Goal: Information Seeking & Learning: Learn about a topic

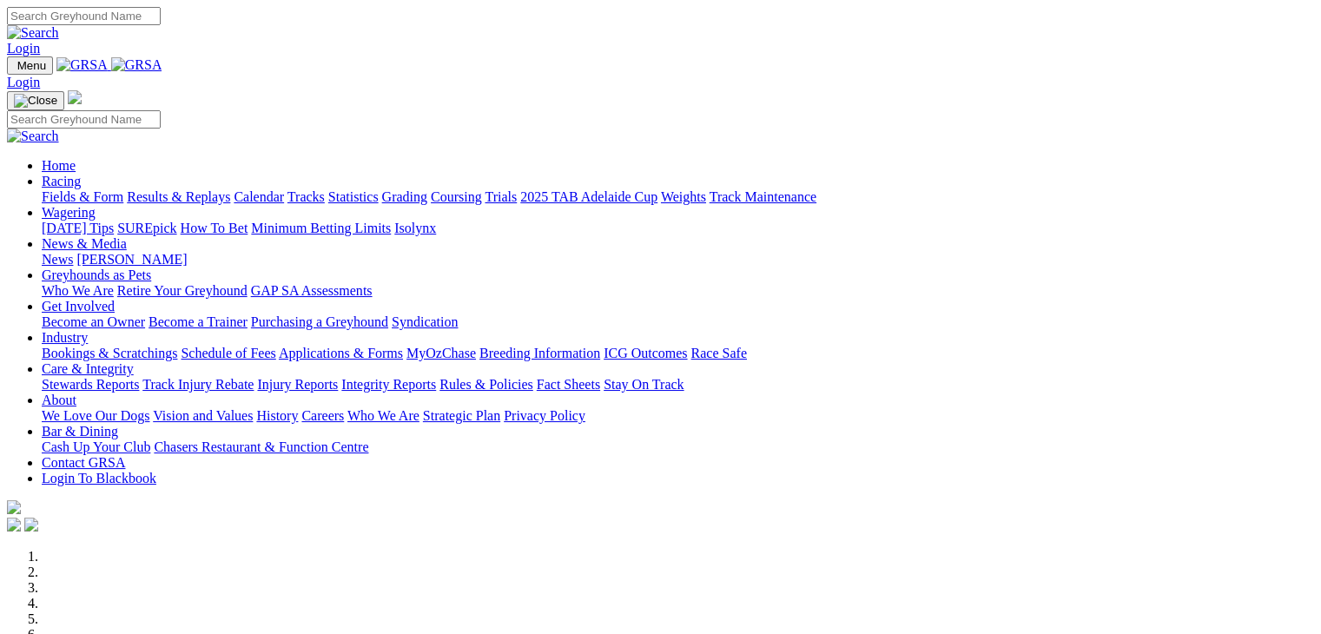
click at [96, 205] on link "Wagering" at bounding box center [69, 212] width 54 height 15
click at [176, 221] on link "SUREpick" at bounding box center [146, 228] width 59 height 15
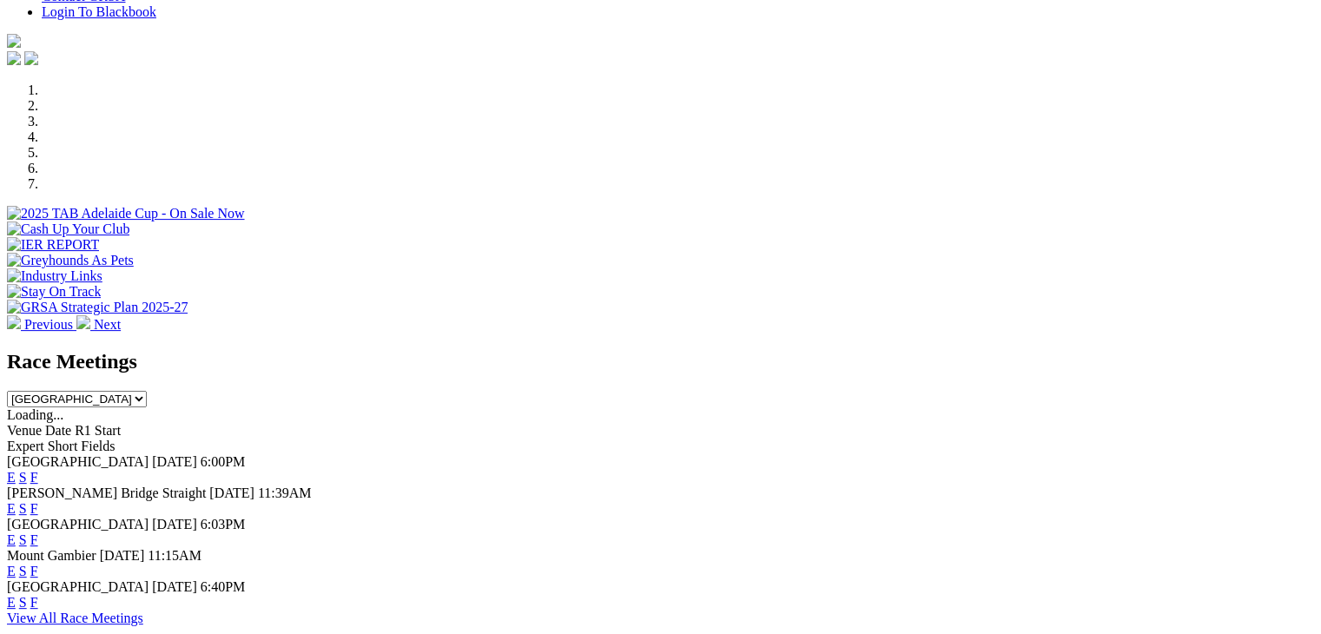
scroll to position [434, 0]
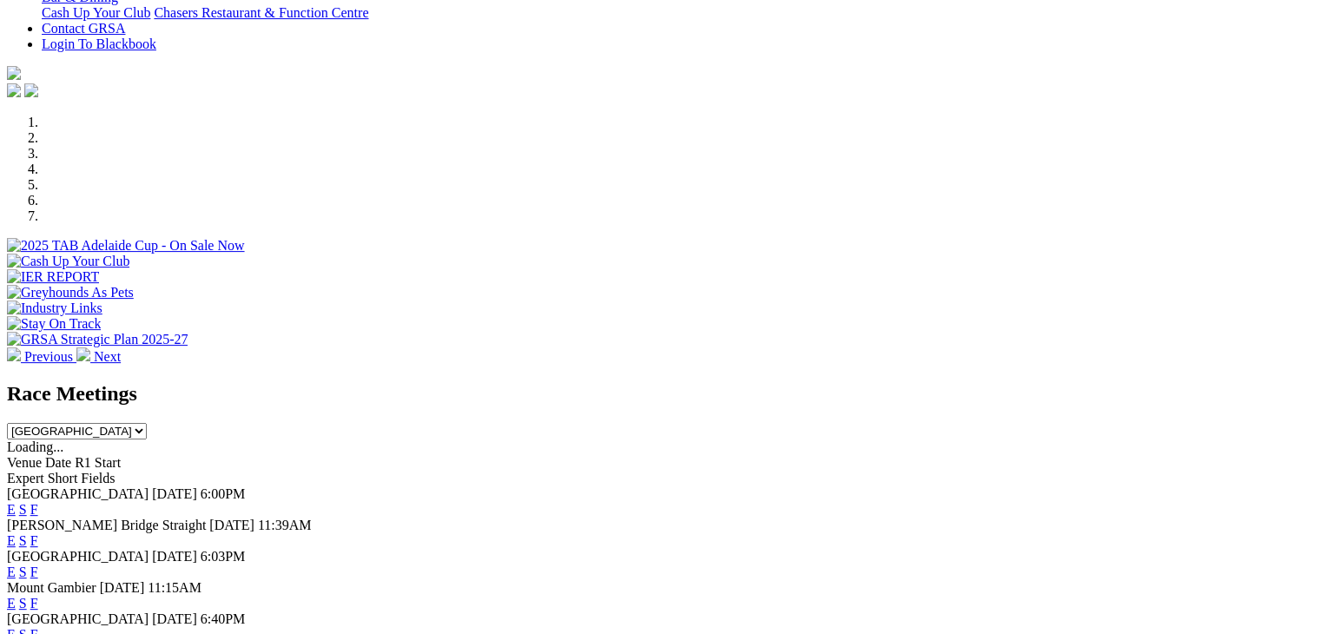
click at [16, 502] on link "E" at bounding box center [11, 509] width 9 height 15
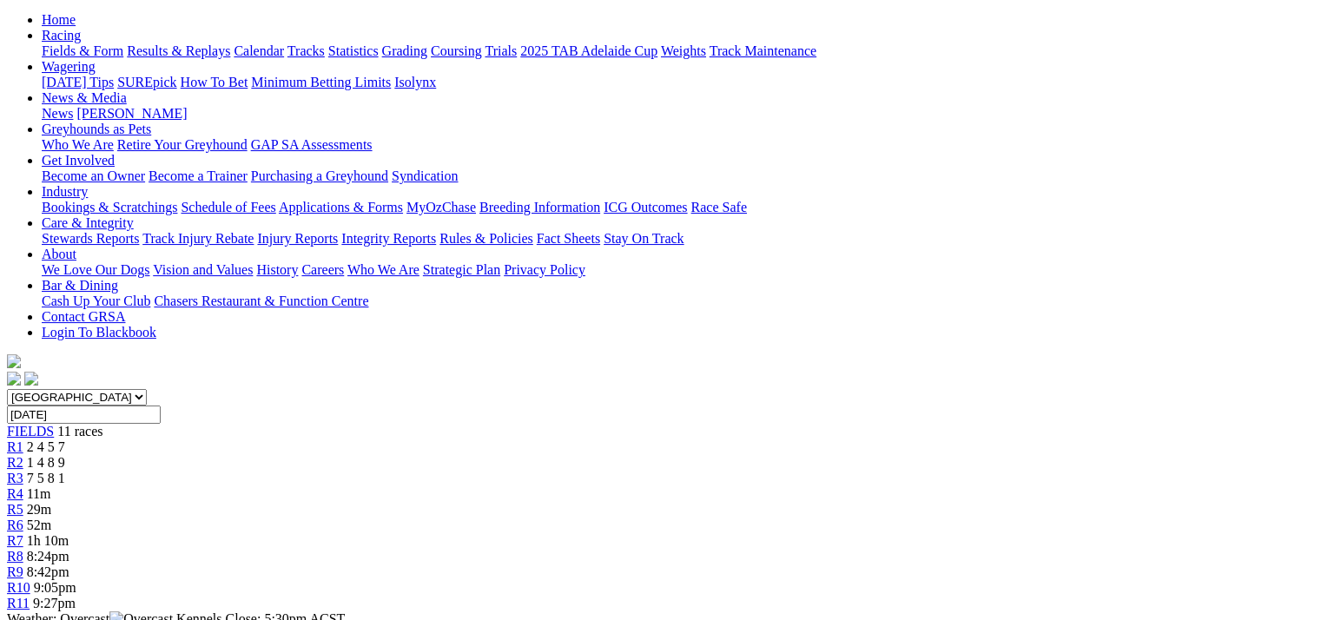
scroll to position [144, 0]
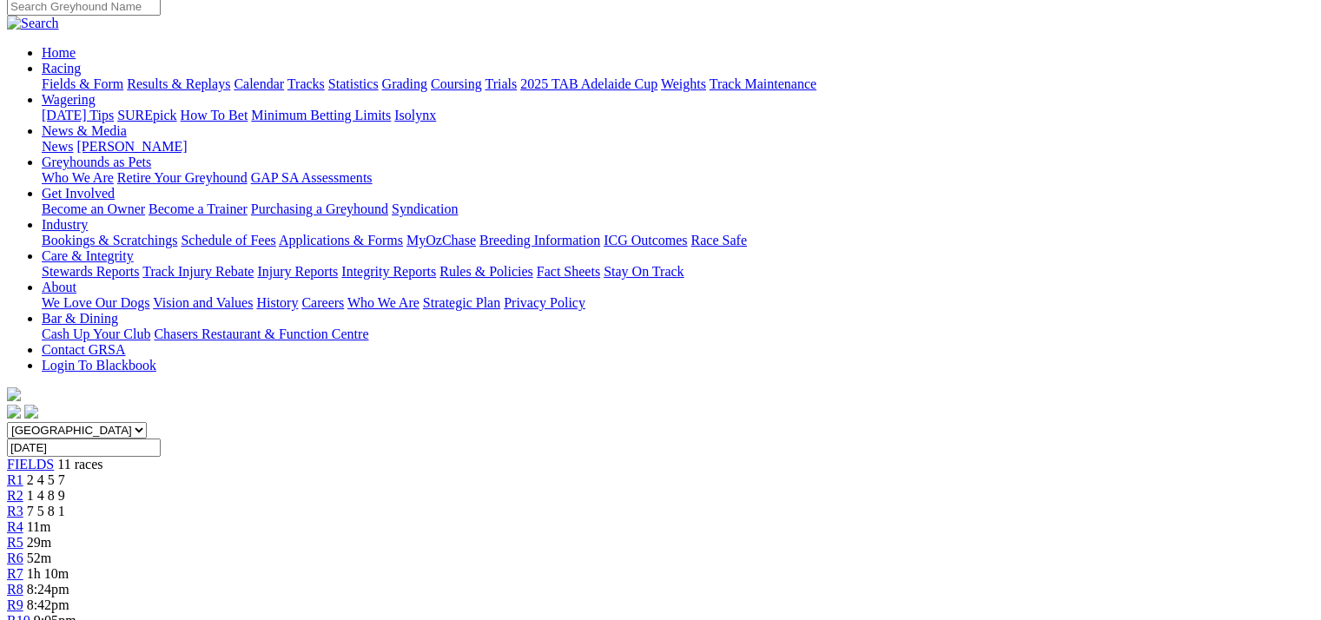
click at [23, 551] on link "R6" at bounding box center [15, 558] width 17 height 15
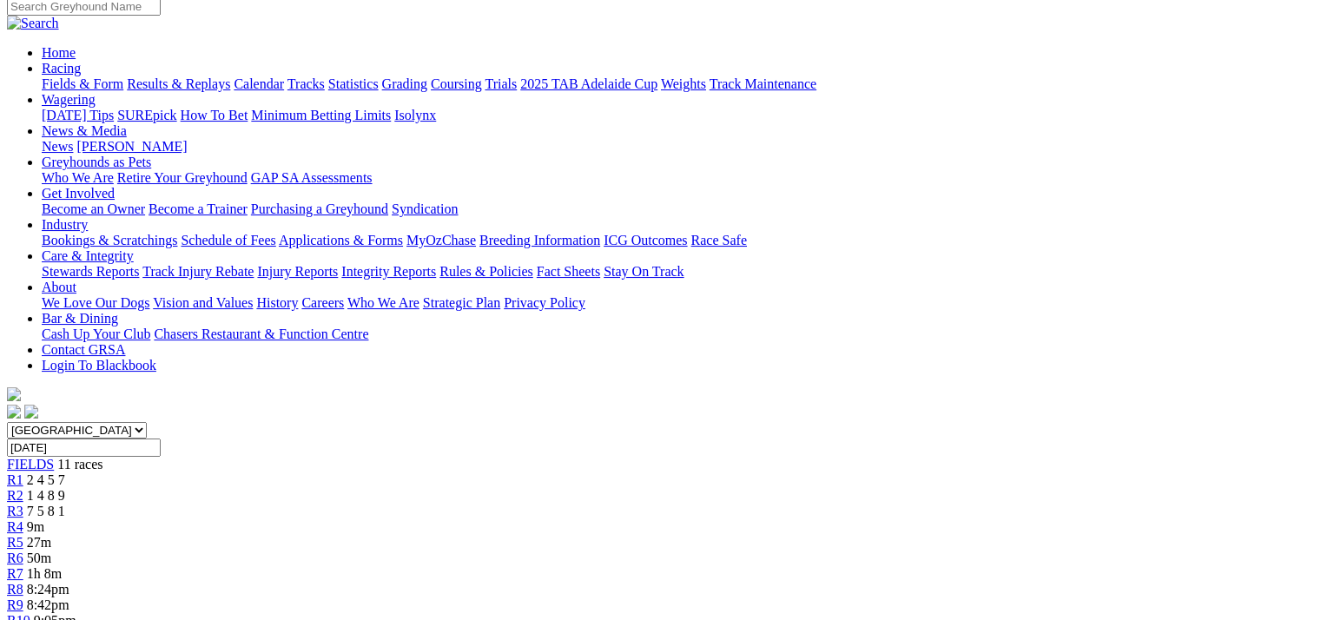
click at [869, 582] on div "R8 8:24pm" at bounding box center [660, 590] width 1307 height 16
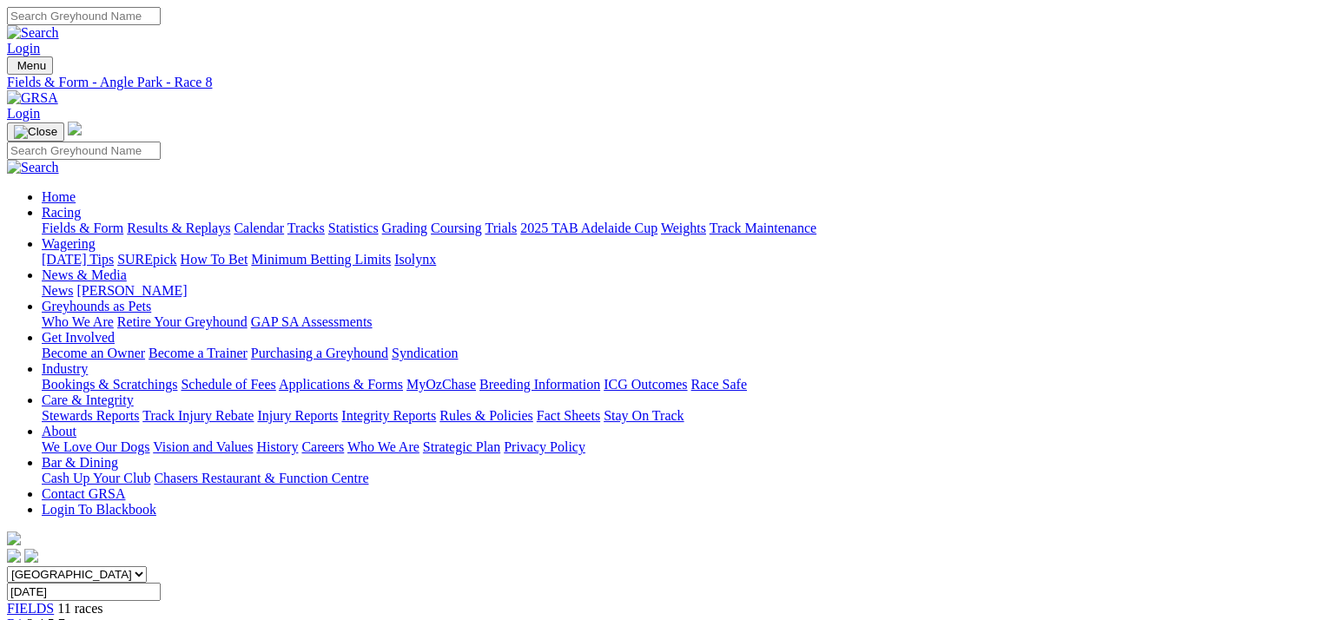
scroll to position [144, 0]
